Goal: Information Seeking & Learning: Check status

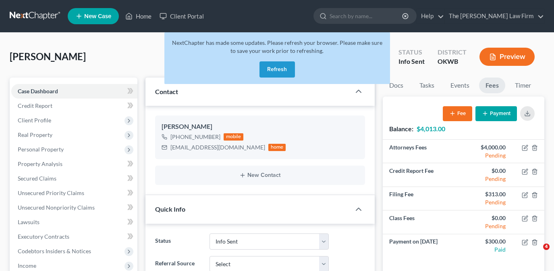
select select "3"
click at [275, 65] on button "Refresh" at bounding box center [277, 69] width 35 height 16
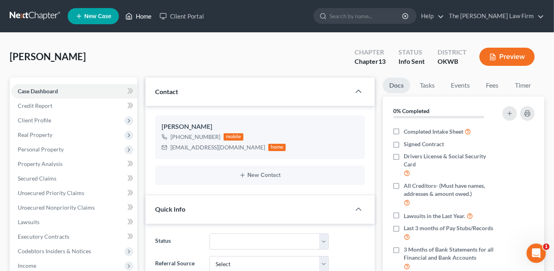
click at [137, 18] on link "Home" at bounding box center [138, 16] width 34 height 15
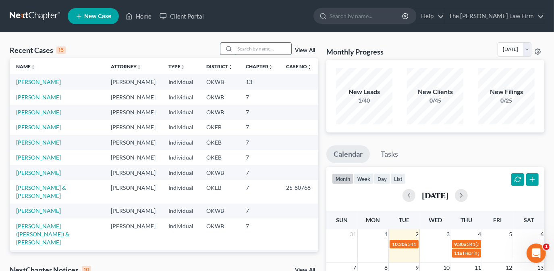
click at [269, 48] on input "search" at bounding box center [263, 49] width 56 height 12
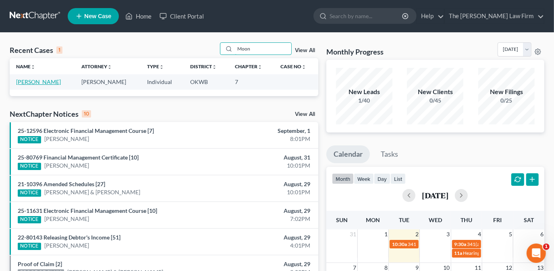
type input "Moon"
click at [52, 81] on link "[PERSON_NAME]" at bounding box center [38, 81] width 45 height 7
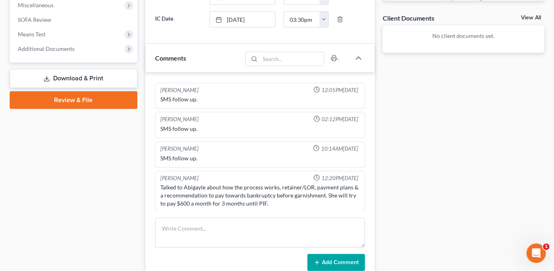
scroll to position [293, 0]
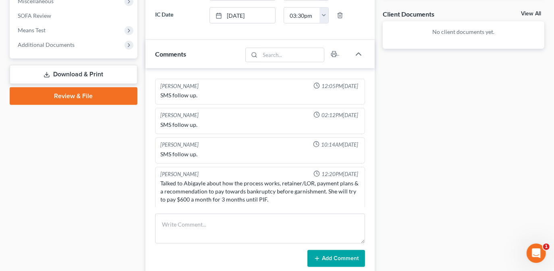
click at [409, 167] on div "Docs Tasks Events Fees Timer 0% Completed Nothing here yet! Completed Intake Sh…" at bounding box center [464, 72] width 170 height 577
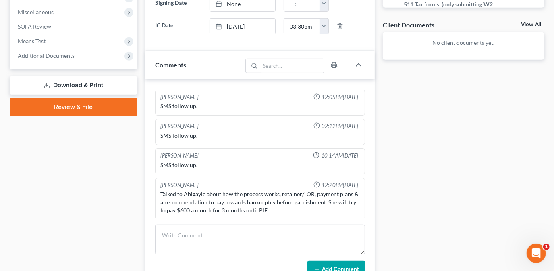
scroll to position [0, 0]
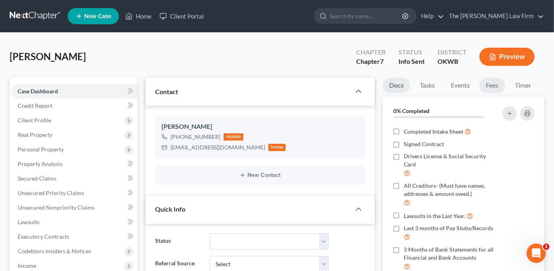
click at [483, 84] on link "Fees" at bounding box center [493, 85] width 26 height 16
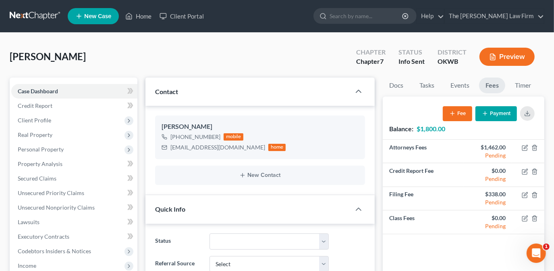
click at [335, 57] on div "[PERSON_NAME] Upgraded Chapter Chapter 7 Status Info [GEOGRAPHIC_DATA] [GEOGRAP…" at bounding box center [277, 59] width 535 height 35
click at [313, 63] on div "[PERSON_NAME] Upgraded Chapter Chapter 7 Status Info [GEOGRAPHIC_DATA] [GEOGRAP…" at bounding box center [277, 59] width 535 height 35
click at [262, 69] on div "[PERSON_NAME] Upgraded Chapter Chapter 7 Status Info [GEOGRAPHIC_DATA] [GEOGRAP…" at bounding box center [277, 59] width 535 height 35
click at [79, 141] on span "Real Property" at bounding box center [74, 134] width 126 height 15
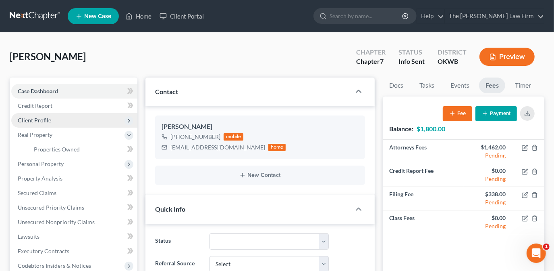
click at [83, 120] on span "Client Profile" at bounding box center [74, 120] width 126 height 15
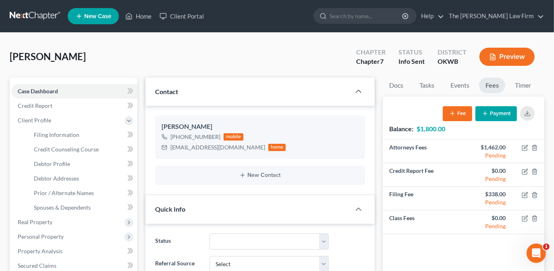
click at [190, 66] on div "[PERSON_NAME] Upgraded Chapter Chapter 7 Status Info [GEOGRAPHIC_DATA] [GEOGRAP…" at bounding box center [277, 59] width 535 height 35
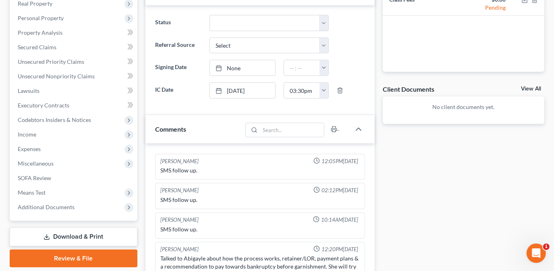
scroll to position [330, 0]
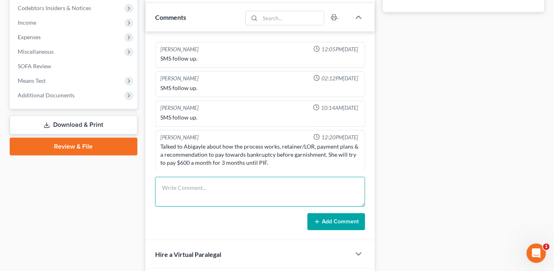
click at [198, 186] on textarea at bounding box center [260, 192] width 210 height 30
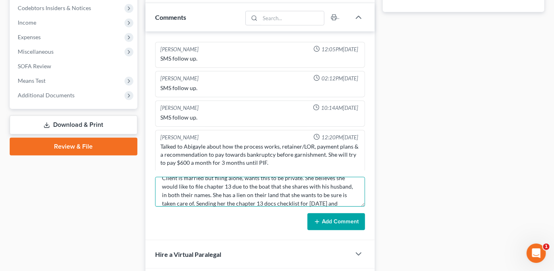
scroll to position [18, 0]
type textarea "Client is married but filing alone, wants this to be private. She believes she …"
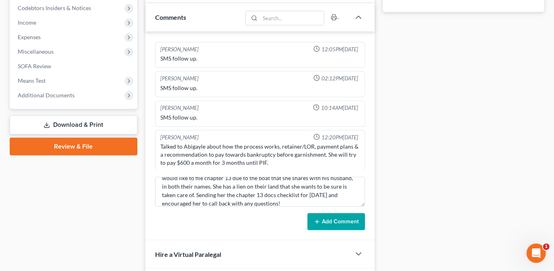
click at [345, 221] on button "Add Comment" at bounding box center [337, 221] width 58 height 17
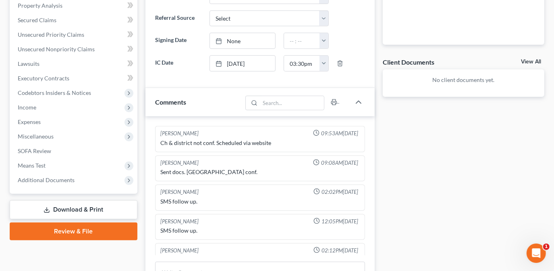
scroll to position [0, 0]
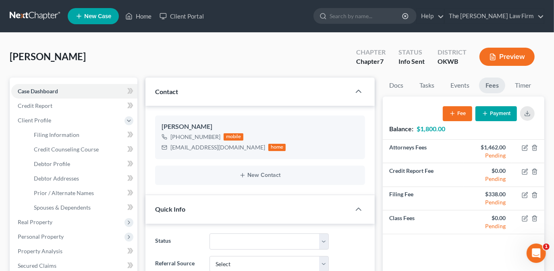
drag, startPoint x: 174, startPoint y: 54, endPoint x: 158, endPoint y: 49, distance: 17.3
click at [174, 54] on div "[PERSON_NAME] Upgraded Chapter Chapter 7 Status Info [GEOGRAPHIC_DATA] [GEOGRAP…" at bounding box center [277, 59] width 535 height 35
click at [139, 15] on link "Home" at bounding box center [138, 16] width 34 height 15
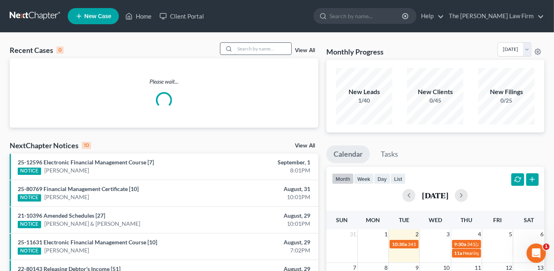
click at [251, 48] on input "search" at bounding box center [263, 49] width 56 height 12
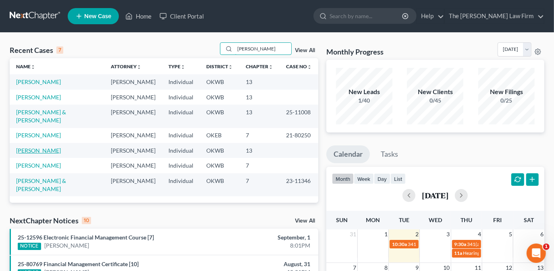
type input "[PERSON_NAME]"
click at [46, 147] on link "[PERSON_NAME]" at bounding box center [38, 150] width 45 height 7
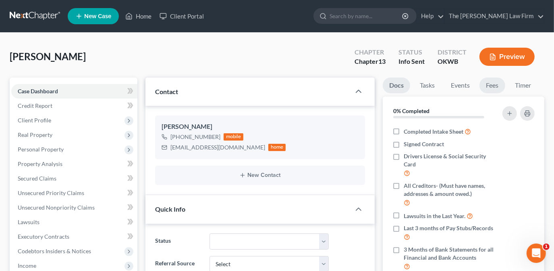
click at [486, 84] on link "Fees" at bounding box center [493, 85] width 26 height 16
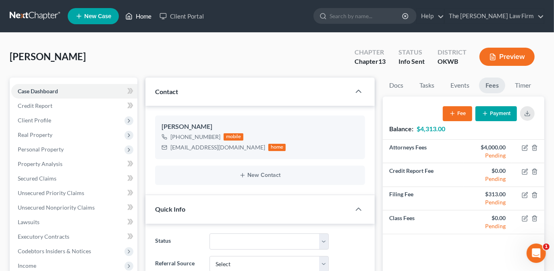
click at [135, 18] on link "Home" at bounding box center [138, 16] width 34 height 15
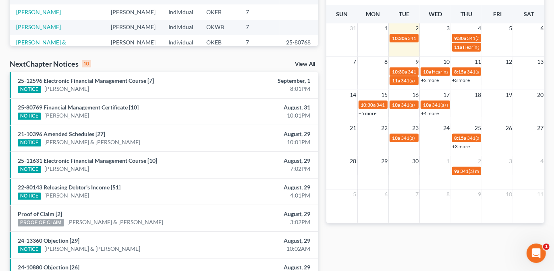
scroll to position [161, 0]
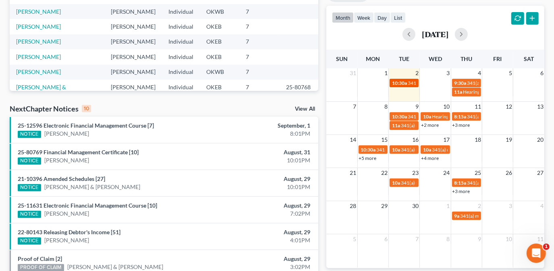
click at [412, 82] on span "341(a) meeting for [PERSON_NAME]" at bounding box center [447, 83] width 78 height 6
select select "Days"
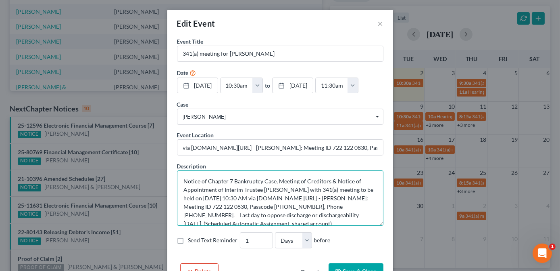
drag, startPoint x: 281, startPoint y: 189, endPoint x: 259, endPoint y: 185, distance: 22.5
click at [258, 185] on textarea "Notice of Chapter 7 Bankruptcy Case, Meeting of Creditors & Notice of Appointme…" at bounding box center [280, 197] width 206 height 55
drag, startPoint x: 377, startPoint y: 25, endPoint x: 381, endPoint y: 21, distance: 5.7
click at [378, 25] on button "×" at bounding box center [381, 24] width 6 height 10
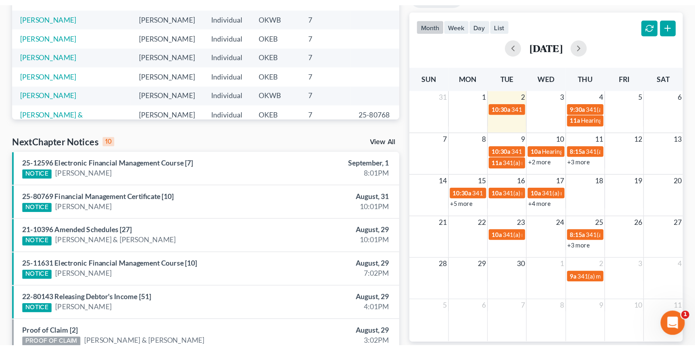
scroll to position [0, 0]
